Goal: Task Accomplishment & Management: Complete application form

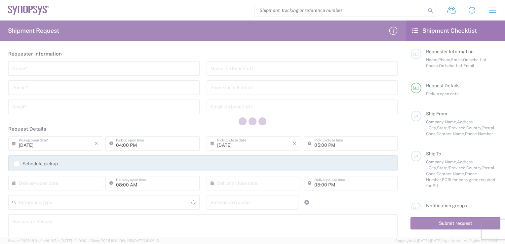
type input "[GEOGRAPHIC_DATA]"
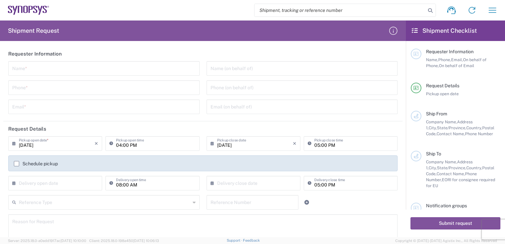
click at [45, 68] on input "text" at bounding box center [103, 68] width 183 height 12
click at [0, 85] on html "Shipment request Shipment tracking Employee non-product shipment request My shi…" at bounding box center [252, 122] width 505 height 244
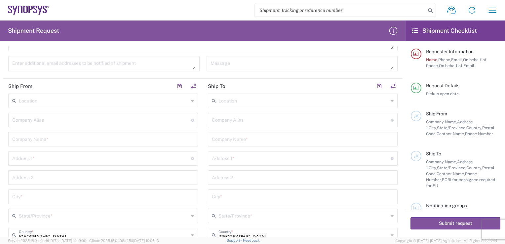
scroll to position [330, 0]
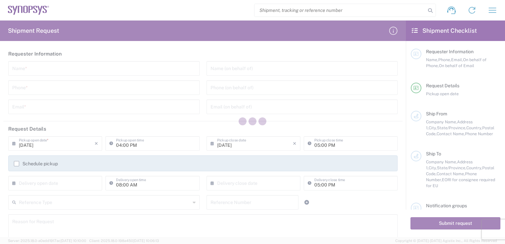
type input "[GEOGRAPHIC_DATA]"
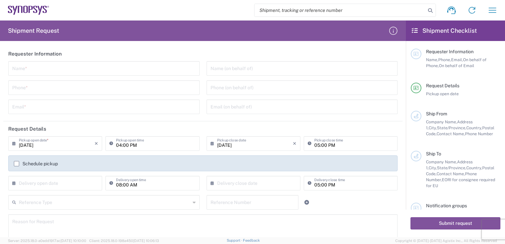
scroll to position [165, 0]
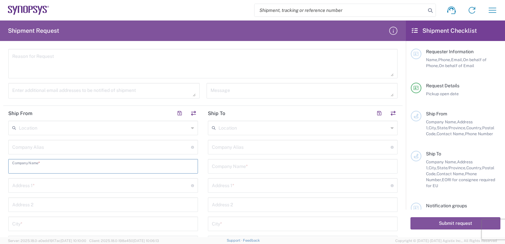
click at [42, 170] on input "text" at bounding box center [103, 166] width 182 height 12
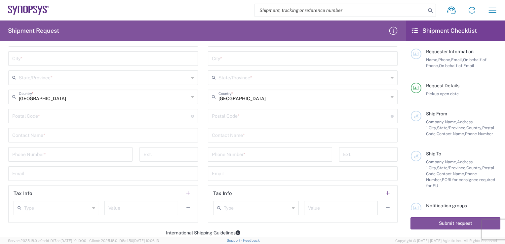
scroll to position [297, 0]
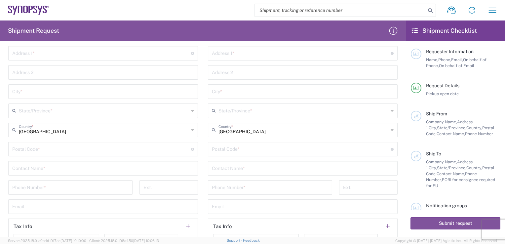
click at [62, 114] on input "text" at bounding box center [104, 110] width 170 height 12
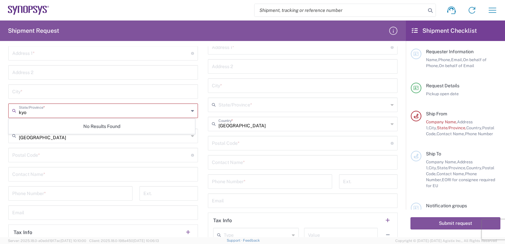
scroll to position [237, 0]
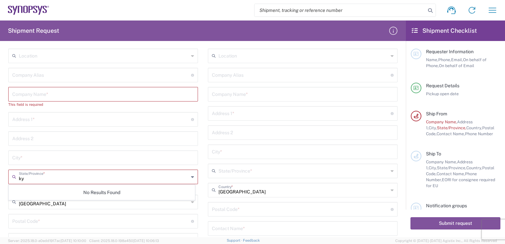
type input "k"
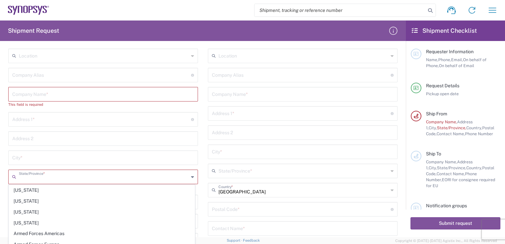
click at [0, 162] on html "Shipment request Shipment tracking Employee non-product shipment request My shi…" at bounding box center [252, 122] width 505 height 244
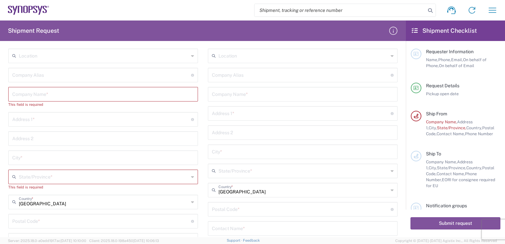
scroll to position [105, 0]
